Goal: Task Accomplishment & Management: Manage account settings

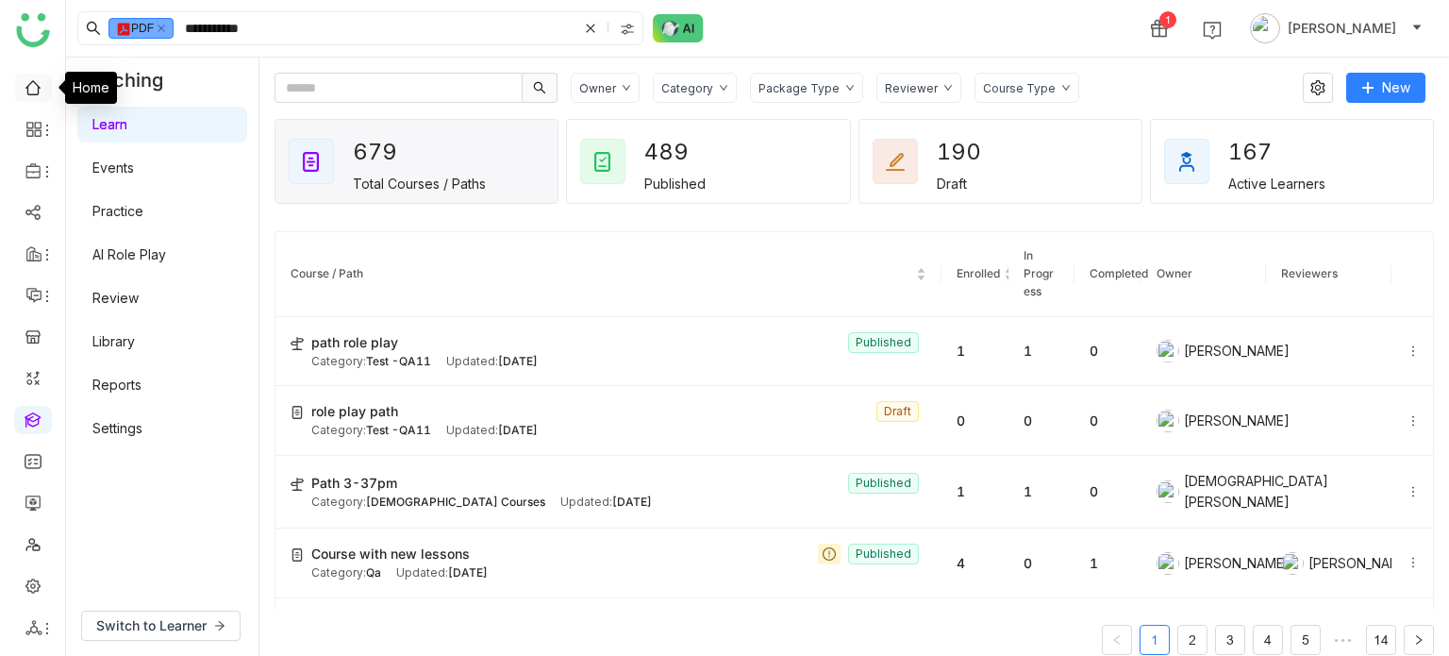
click at [38, 90] on link at bounding box center [33, 86] width 17 height 16
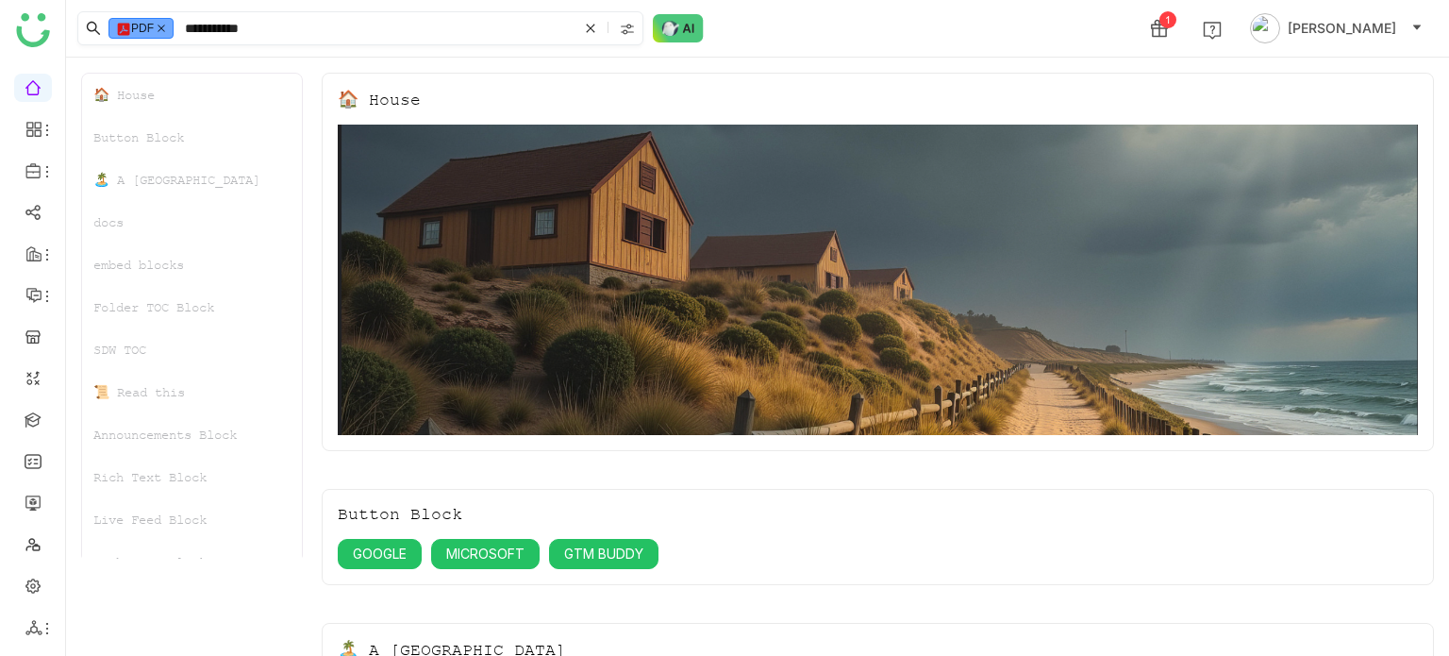
click at [166, 29] on icon at bounding box center [161, 28] width 9 height 9
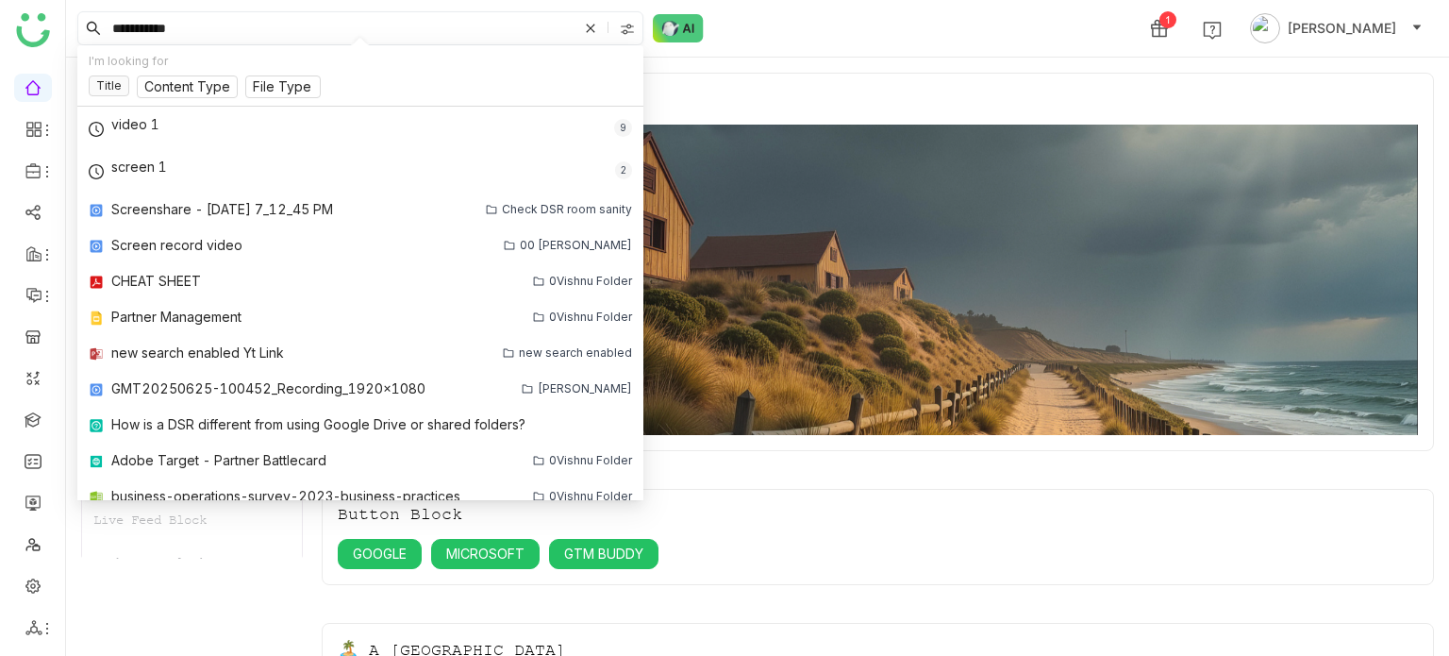
click at [596, 33] on icon at bounding box center [590, 28] width 19 height 19
click at [805, 26] on div "1 [PERSON_NAME]" at bounding box center [757, 28] width 1383 height 57
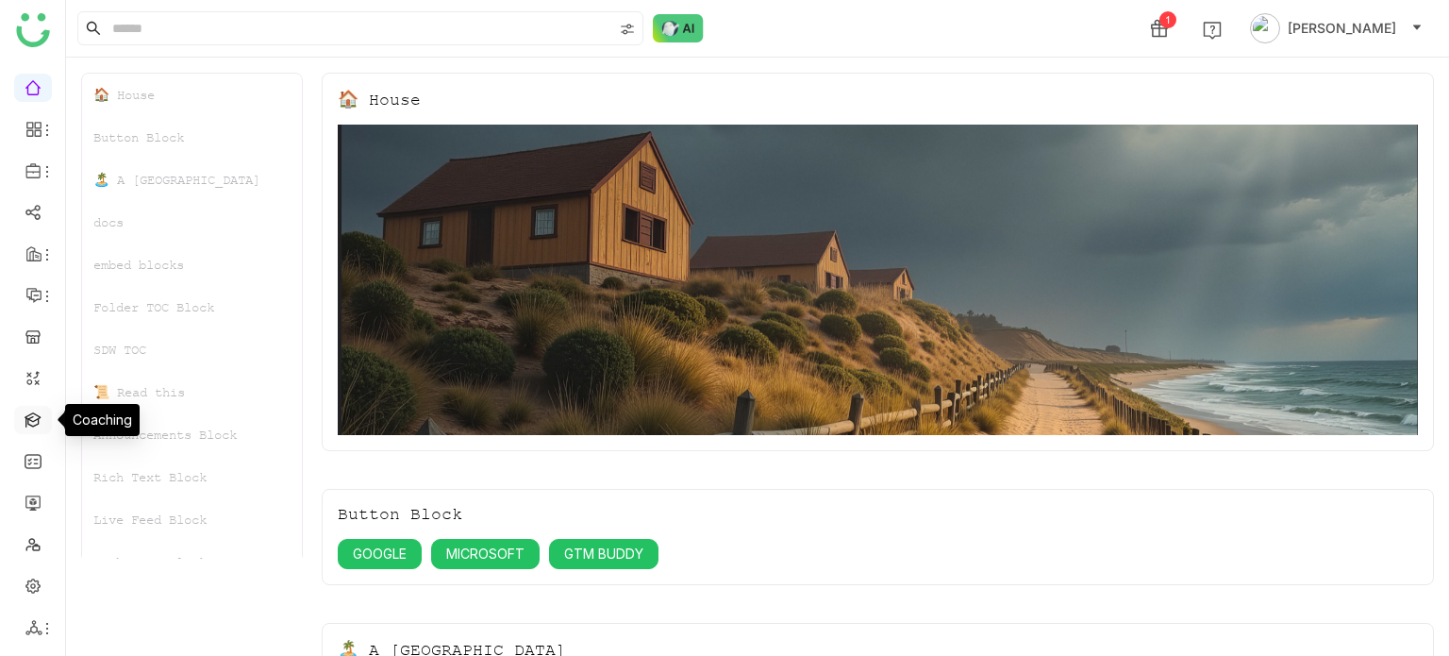
click at [32, 422] on link at bounding box center [33, 418] width 17 height 16
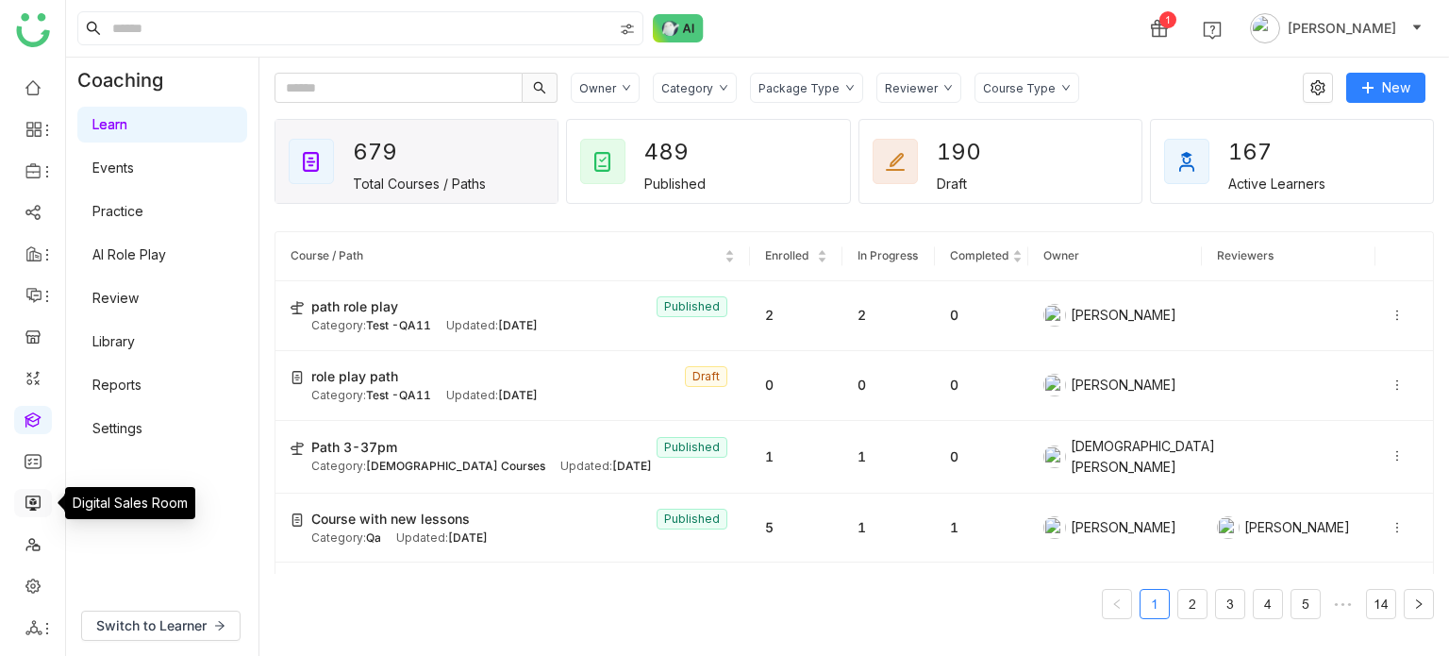
click at [30, 505] on link at bounding box center [33, 501] width 17 height 16
click at [33, 501] on link at bounding box center [33, 501] width 17 height 16
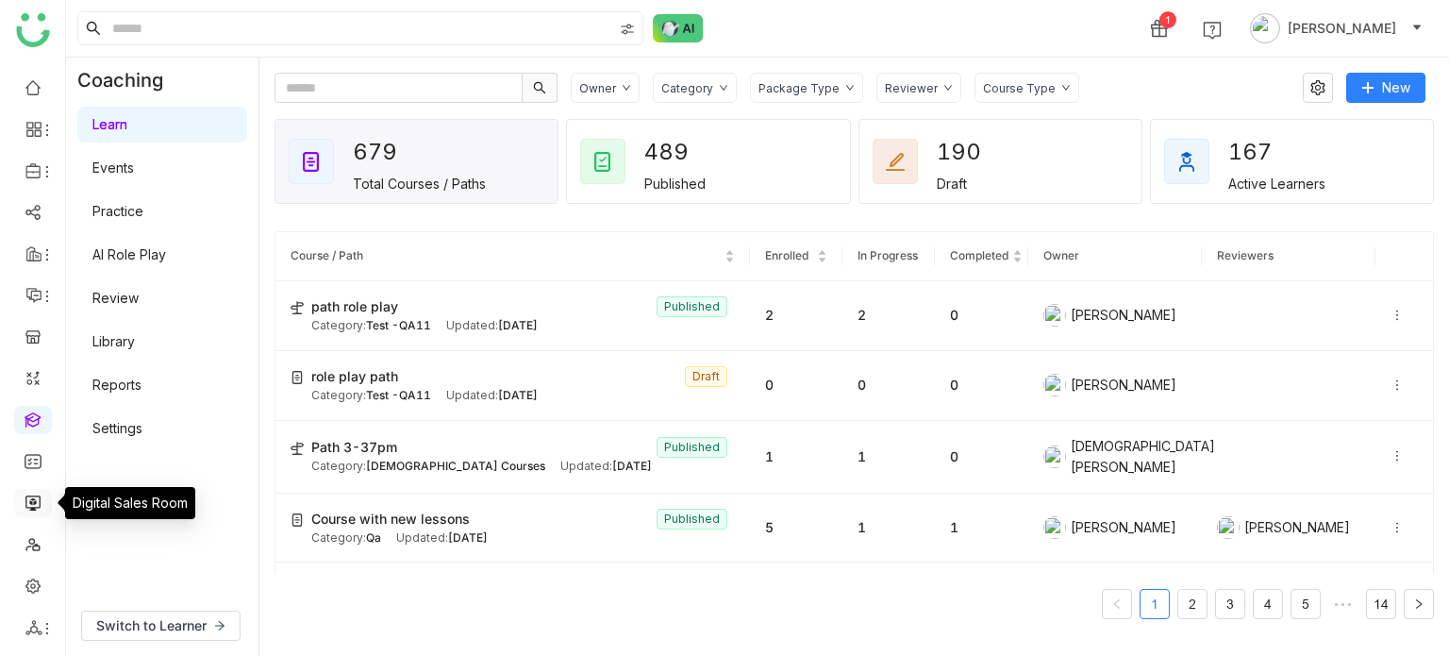
click at [33, 501] on link at bounding box center [33, 501] width 17 height 16
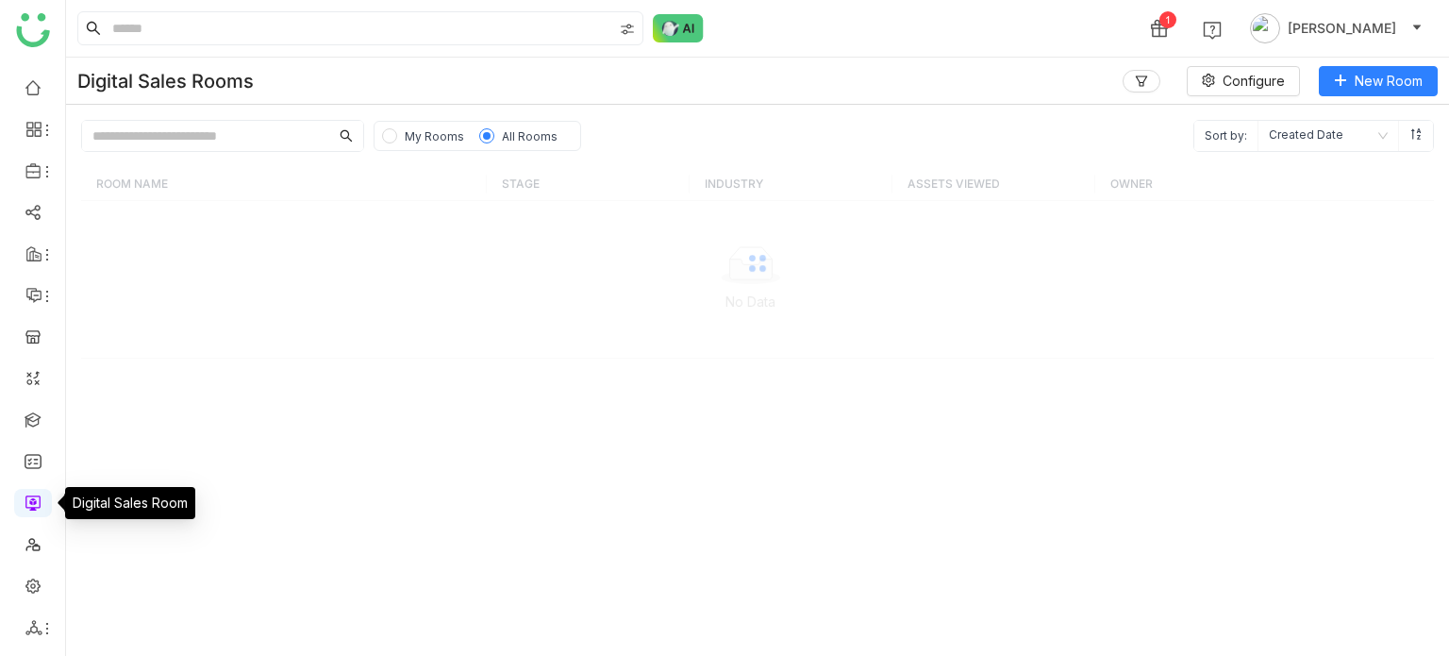
drag, startPoint x: 33, startPoint y: 501, endPoint x: 472, endPoint y: 207, distance: 528.4
click at [472, 207] on nz-layout "1 [PERSON_NAME] Digital Sales Rooms Configure New Room My Rooms All Rooms Sort …" at bounding box center [724, 328] width 1449 height 656
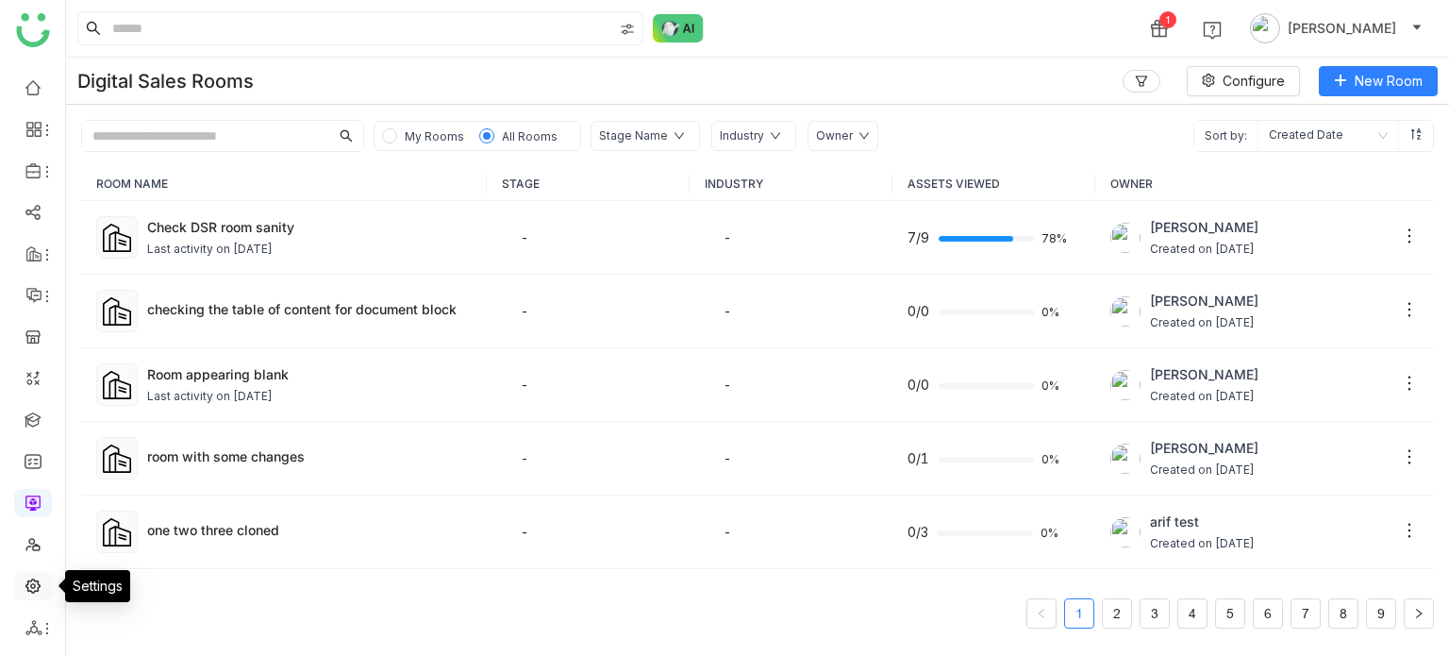
click at [38, 584] on link at bounding box center [33, 585] width 17 height 16
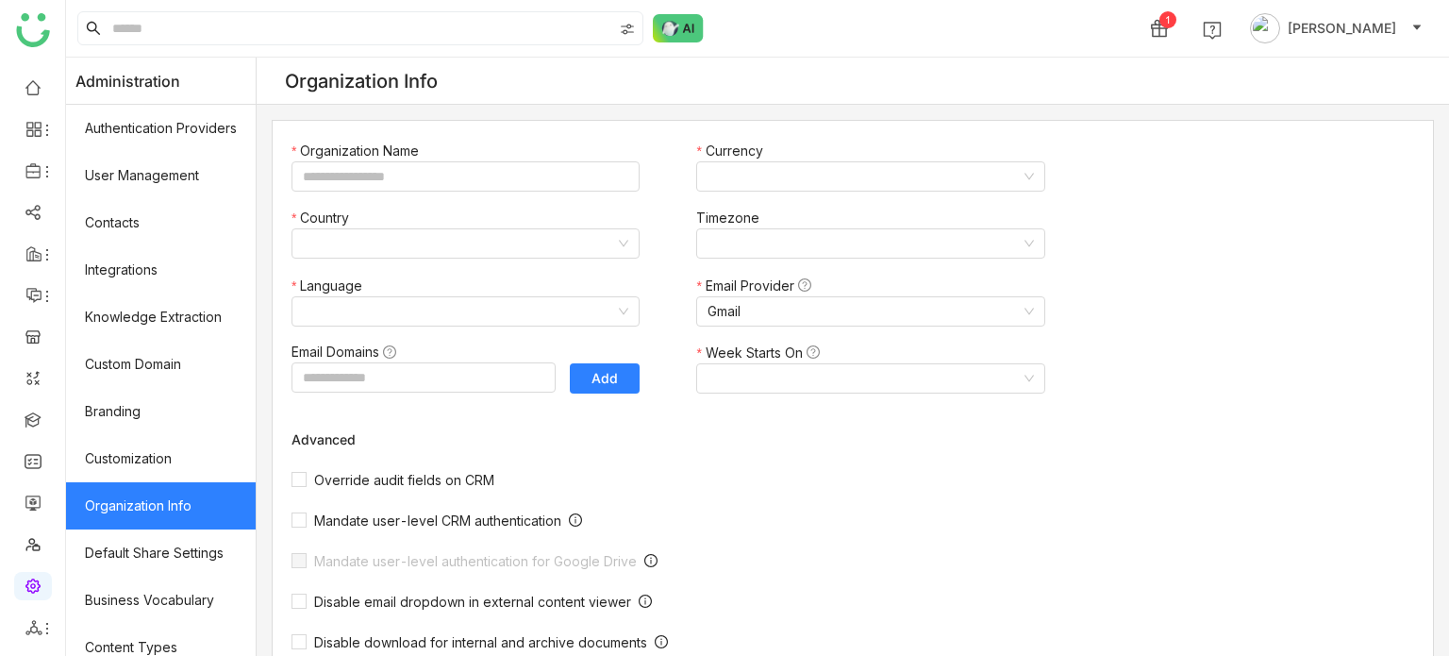
type input "*******"
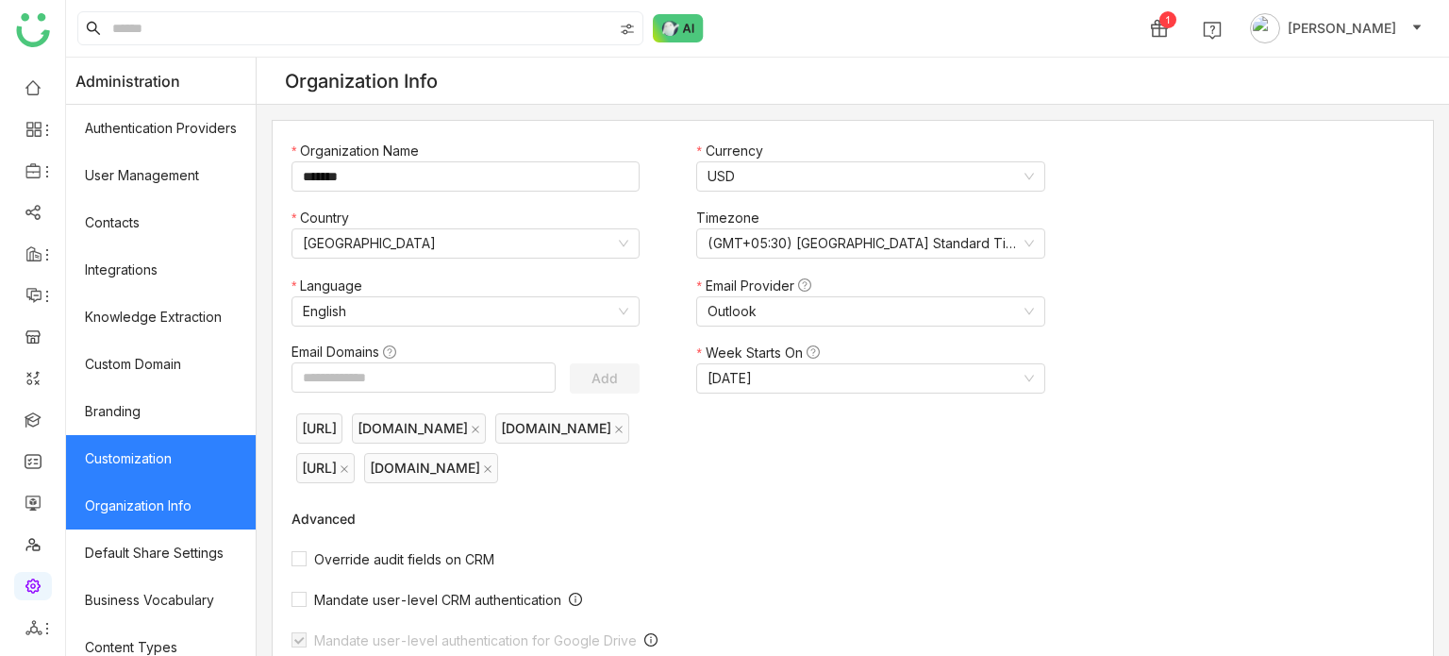
scroll to position [344, 0]
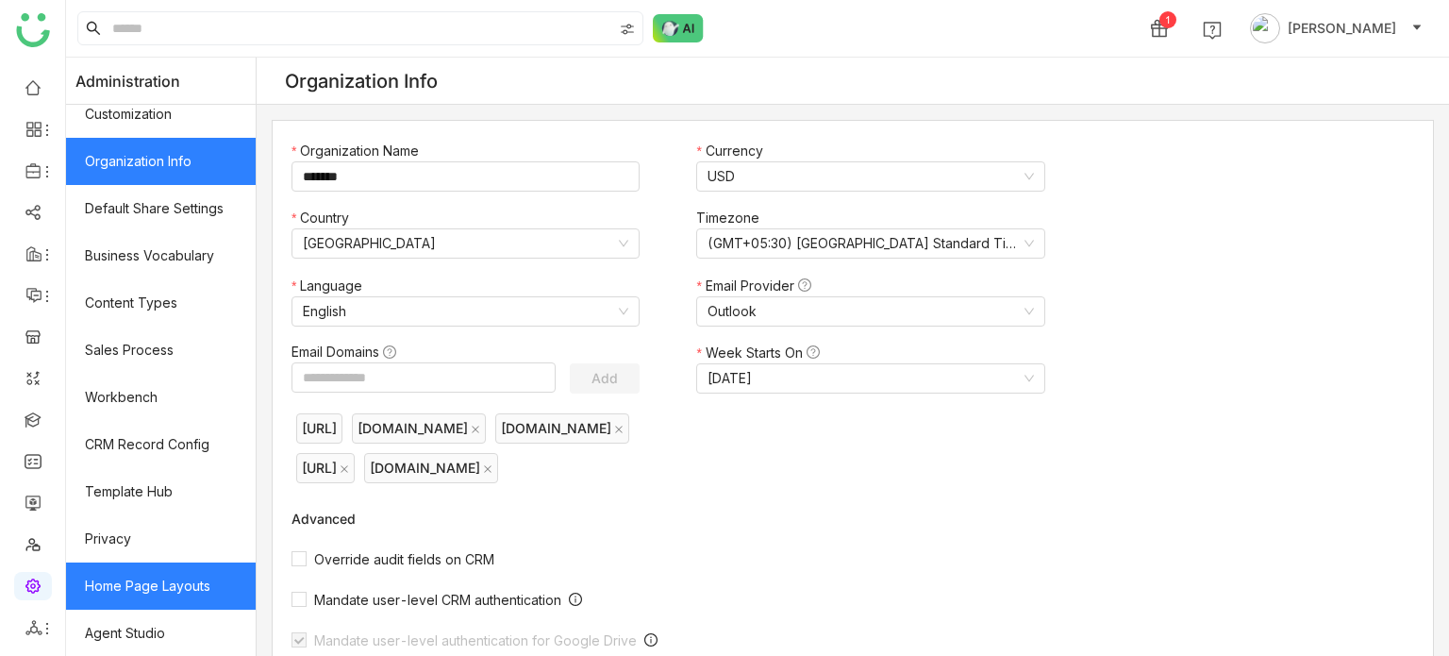
click at [197, 589] on link "Home Page Layouts" at bounding box center [161, 585] width 190 height 47
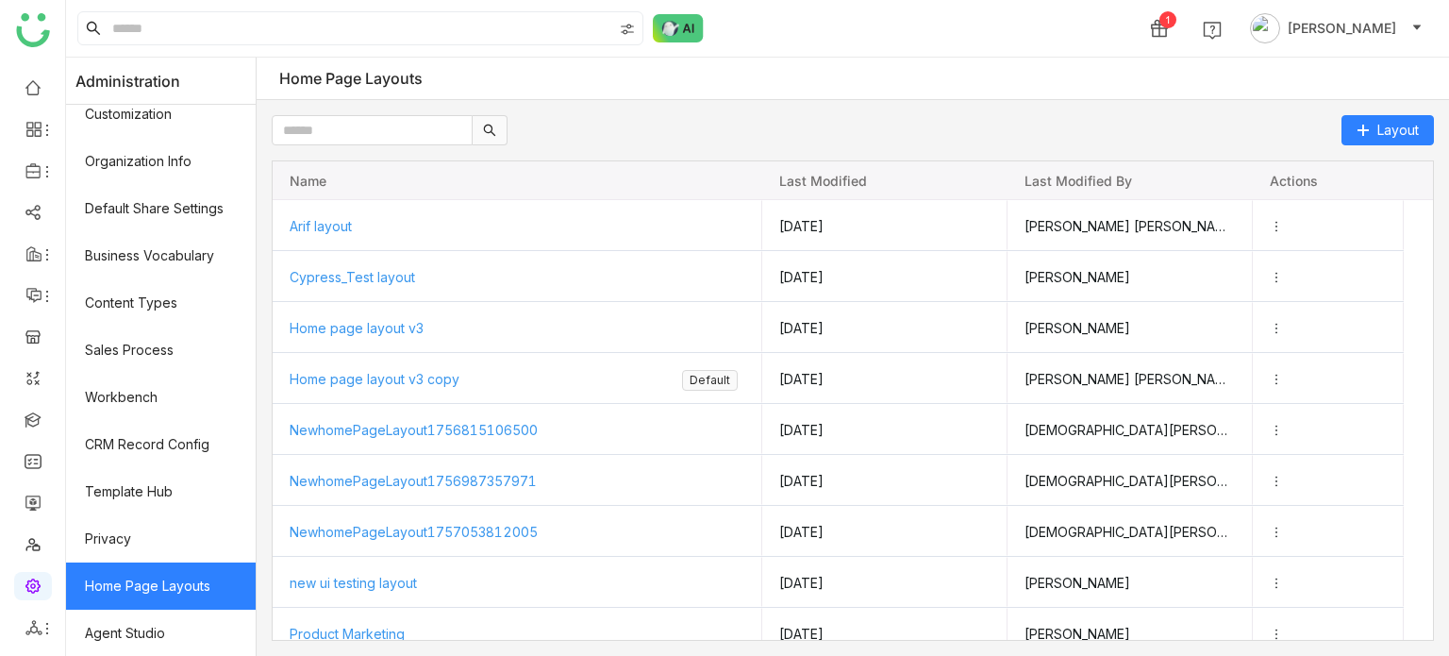
click at [728, 197] on div "Name" at bounding box center [518, 180] width 456 height 38
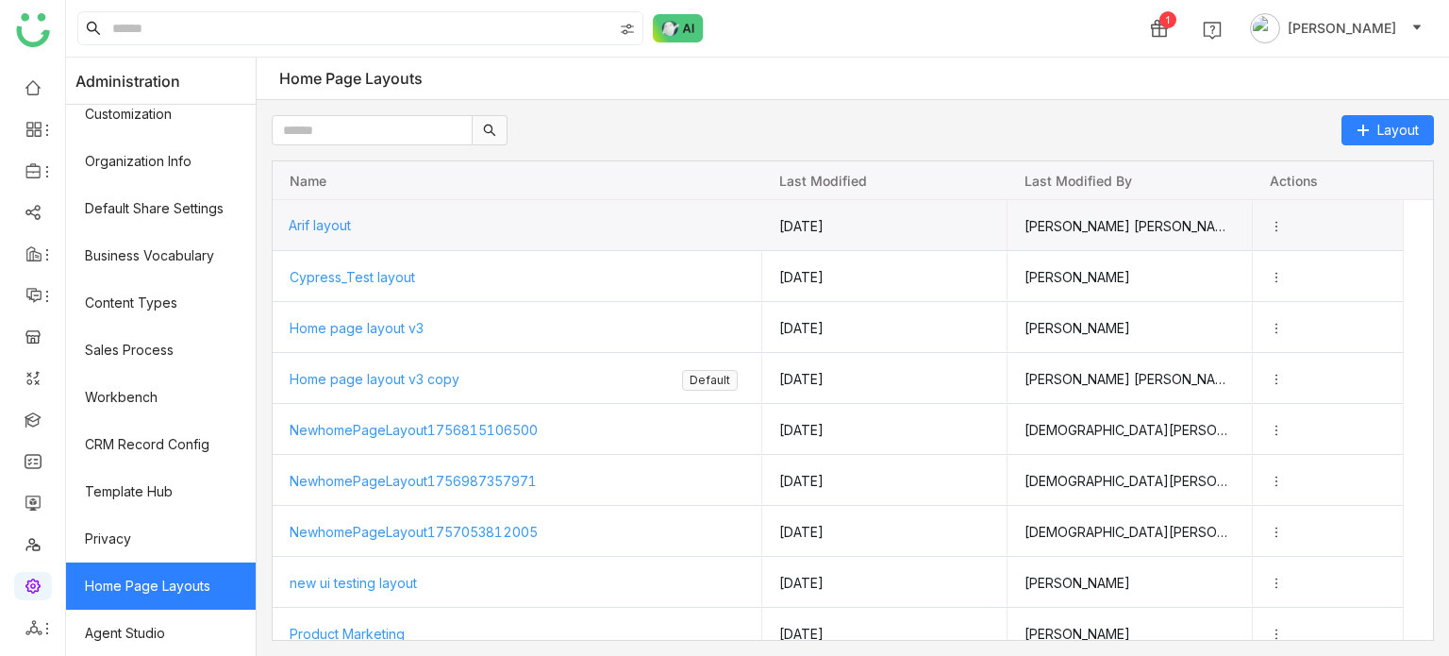
click at [346, 228] on span "Arif layout" at bounding box center [320, 225] width 62 height 16
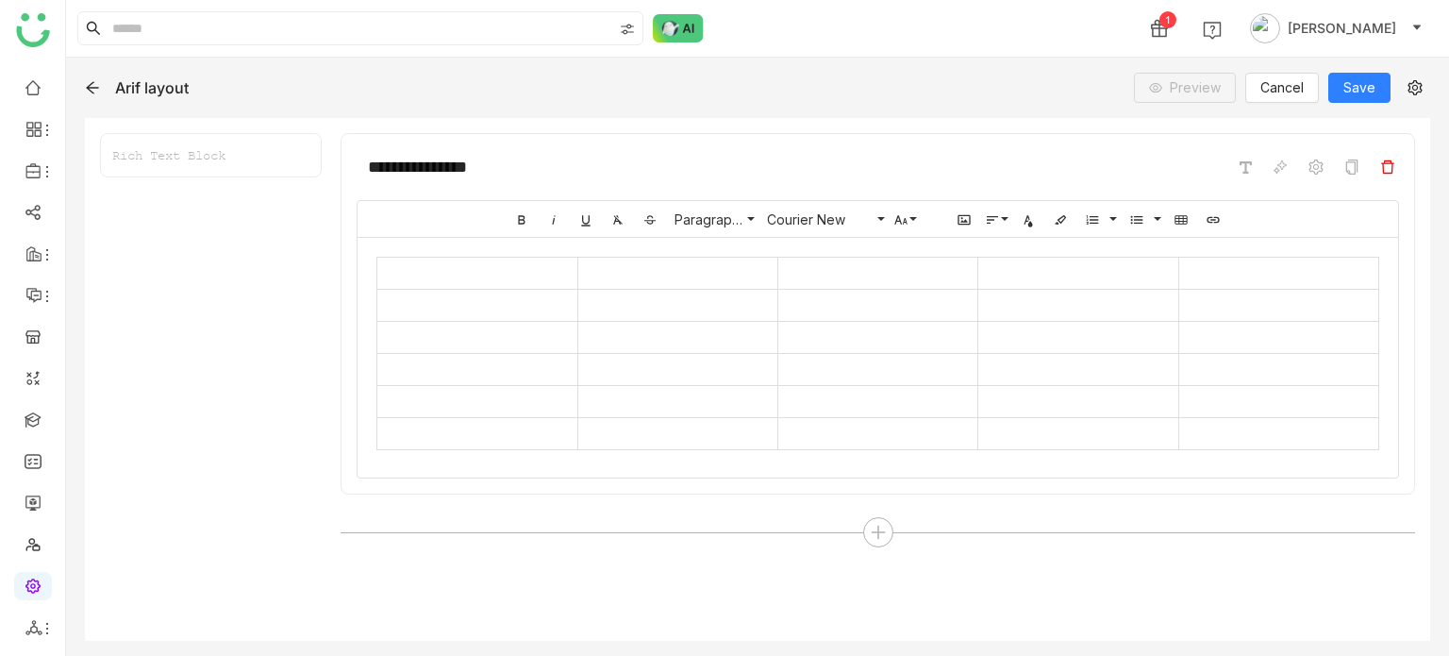
click at [1386, 169] on icon at bounding box center [1387, 166] width 15 height 15
click at [93, 80] on icon at bounding box center [92, 87] width 15 height 15
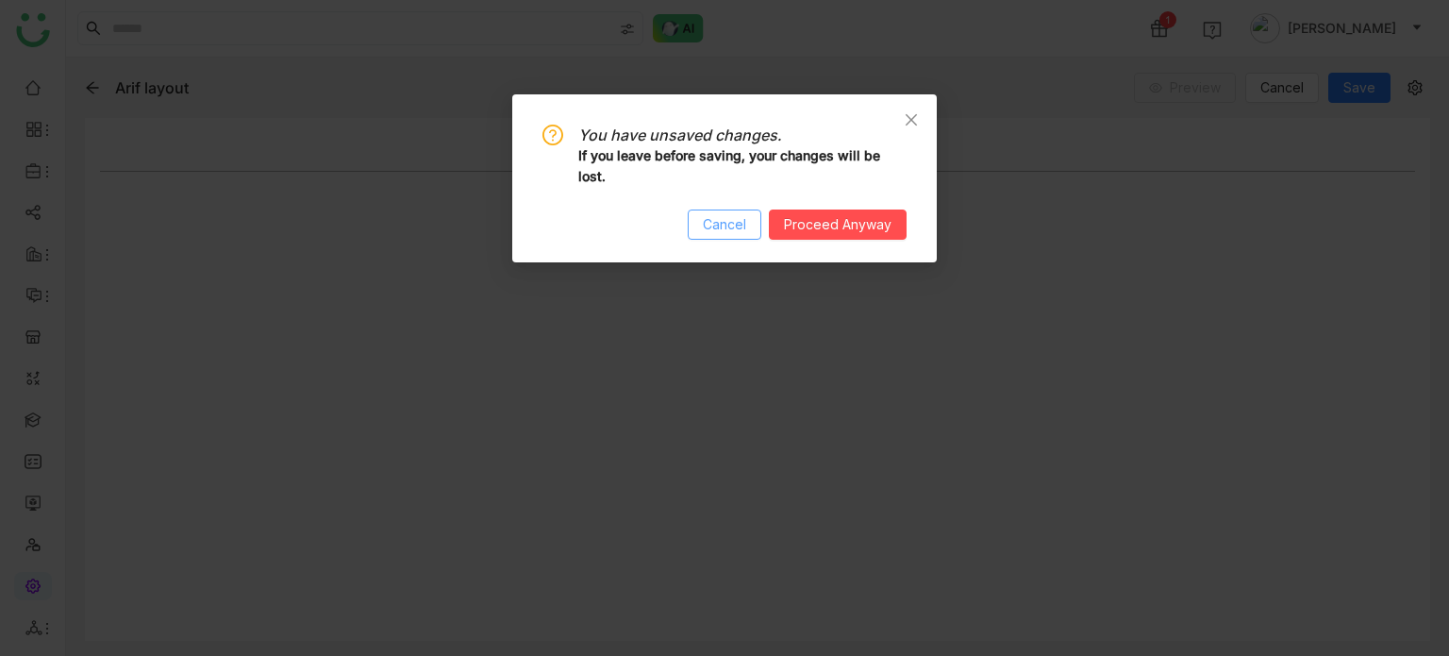
drag, startPoint x: 719, startPoint y: 214, endPoint x: 946, endPoint y: 192, distance: 228.5
click at [720, 214] on span "Cancel" at bounding box center [724, 224] width 43 height 21
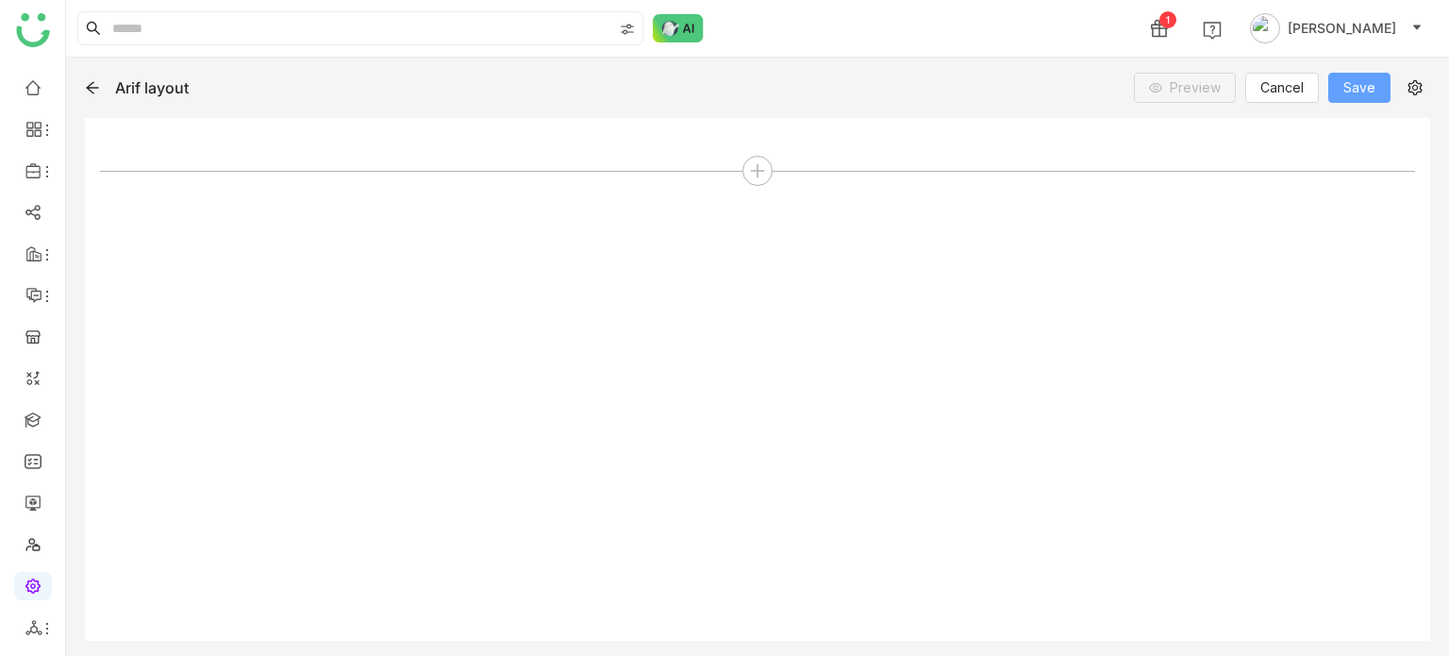
click at [1370, 92] on span "Save" at bounding box center [1360, 87] width 32 height 21
click at [41, 419] on link at bounding box center [33, 418] width 17 height 16
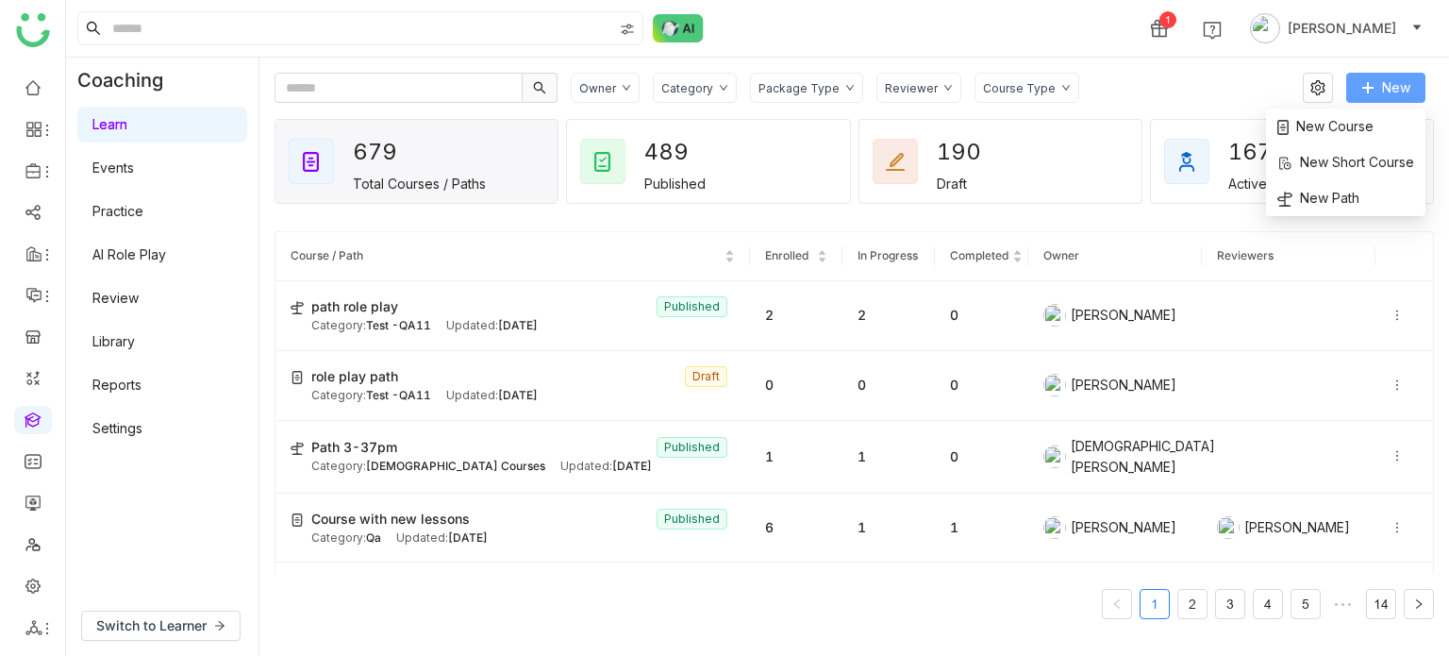
click at [1397, 95] on span "New" at bounding box center [1396, 87] width 28 height 21
click at [1359, 125] on span "New Course" at bounding box center [1326, 126] width 96 height 21
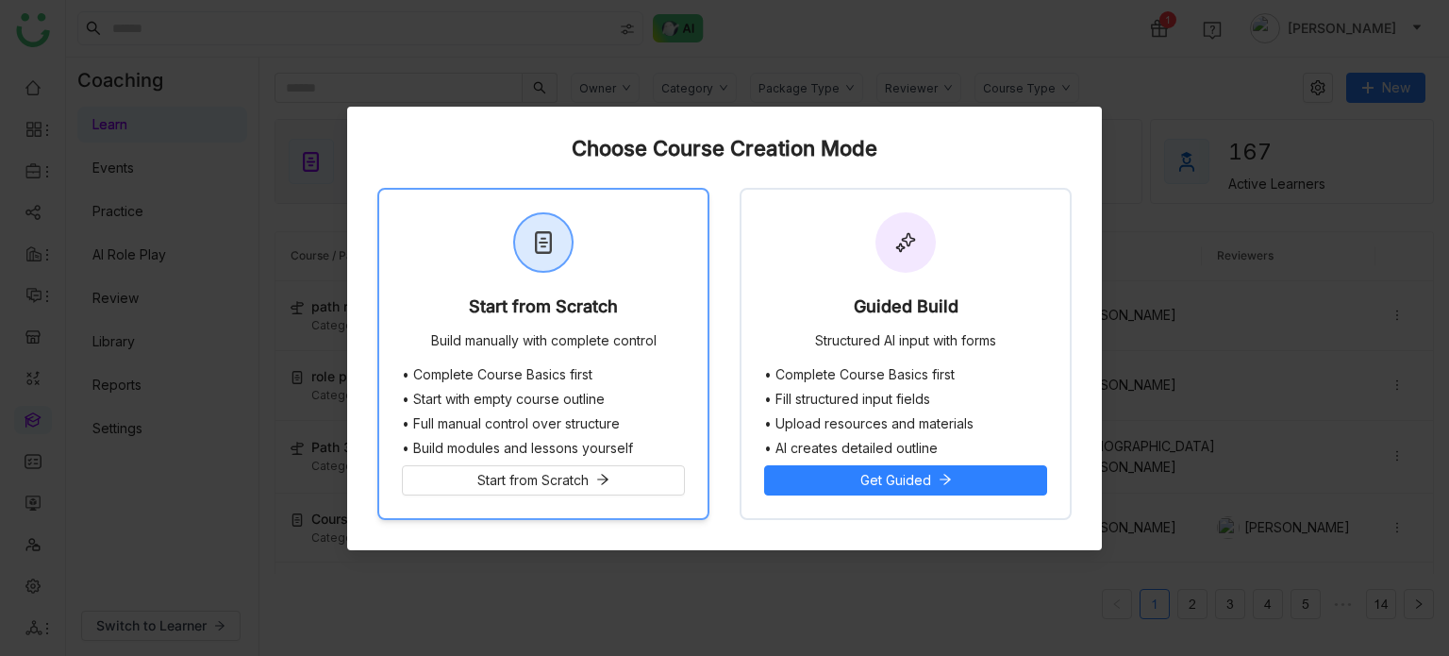
click at [546, 293] on div "Start from Scratch Build manually with complete control" at bounding box center [543, 278] width 328 height 177
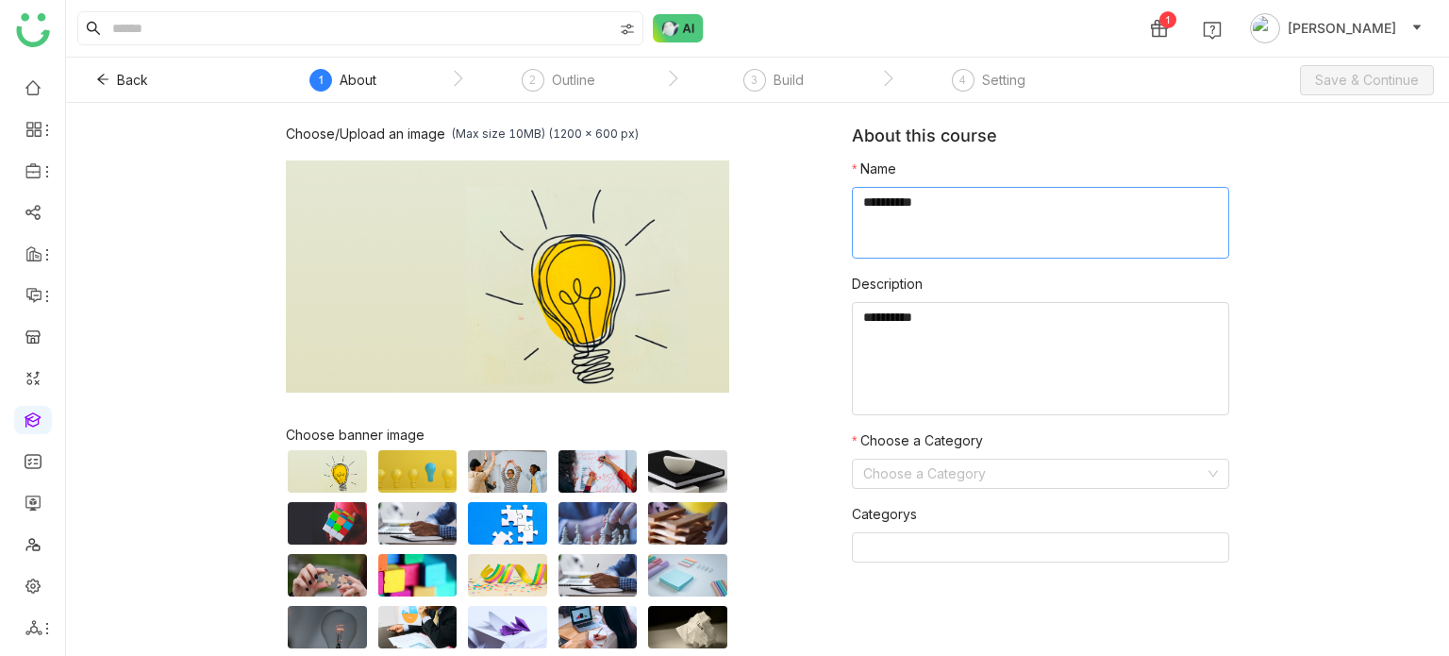
click at [1005, 200] on textarea at bounding box center [1040, 223] width 377 height 72
click at [85, 75] on button "Back" at bounding box center [122, 80] width 82 height 30
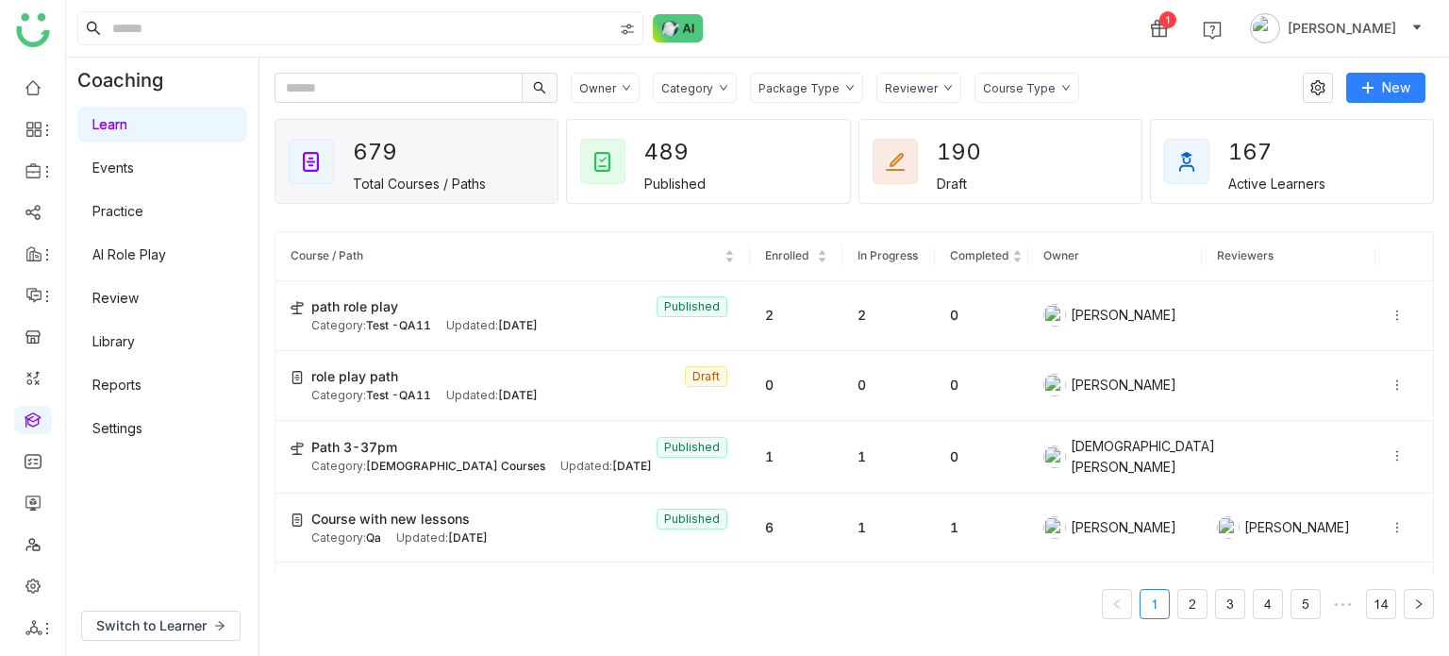
click at [127, 131] on link "Learn" at bounding box center [109, 124] width 35 height 16
click at [306, 162] on img at bounding box center [311, 161] width 23 height 23
click at [34, 423] on link at bounding box center [33, 418] width 17 height 16
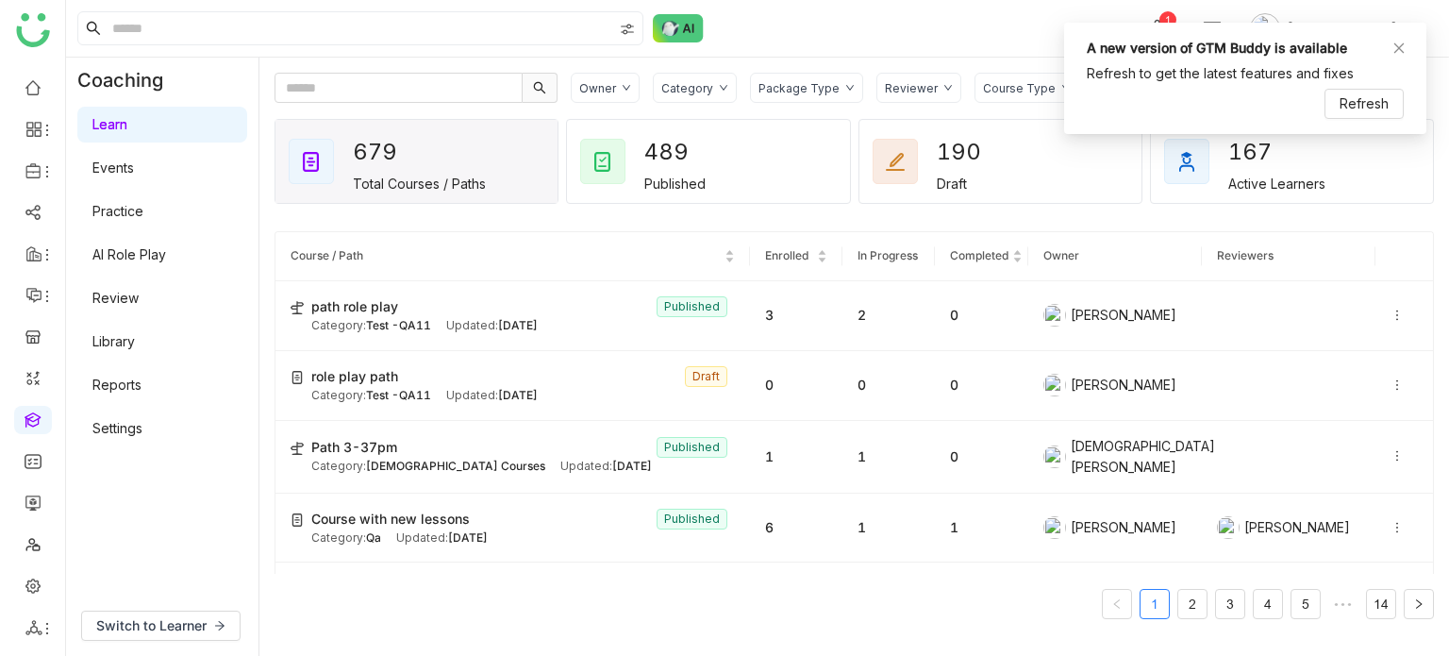
click at [37, 416] on link at bounding box center [33, 418] width 17 height 16
